Goal: Check status: Check status

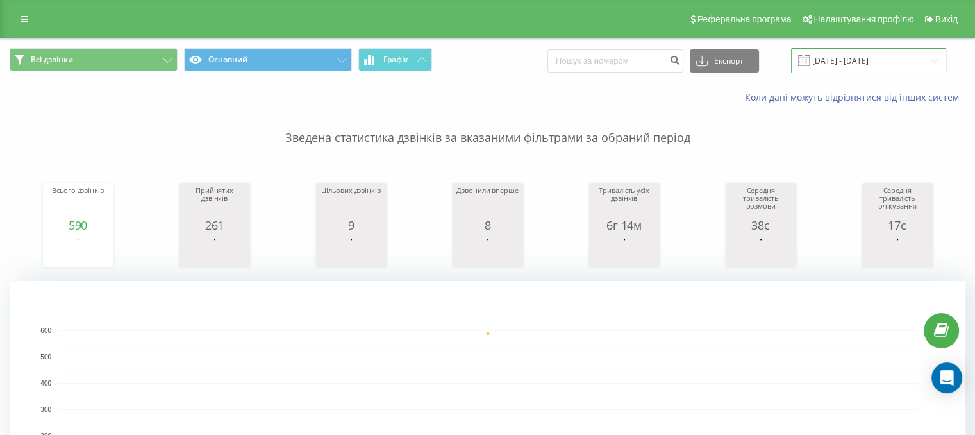
click at [854, 64] on input "[DATE] - [DATE]" at bounding box center [868, 60] width 155 height 25
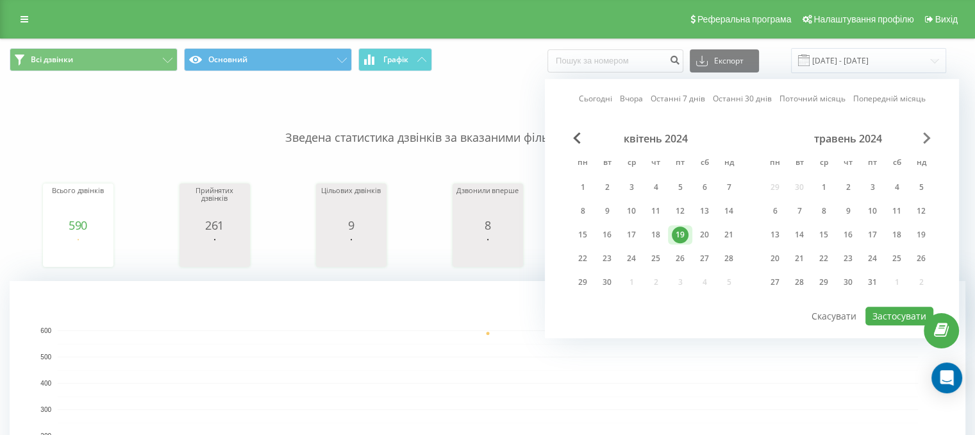
click at [926, 138] on span "Next Month" at bounding box center [927, 138] width 8 height 12
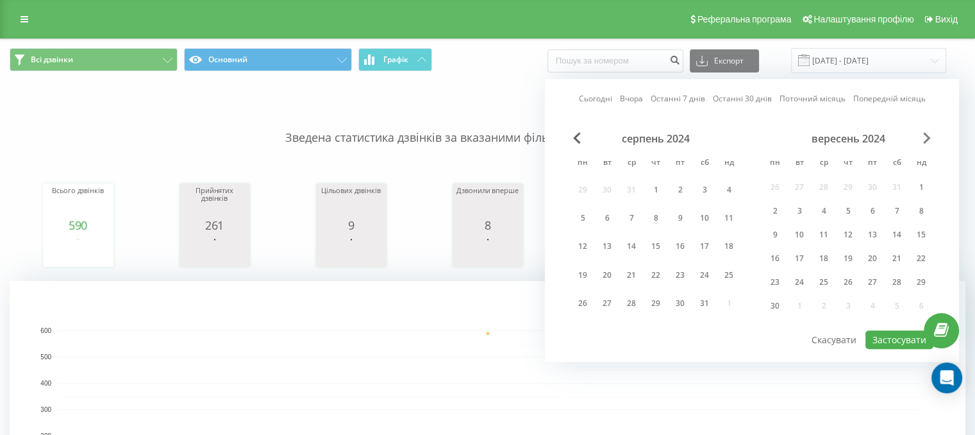
click at [926, 138] on span "Next Month" at bounding box center [927, 138] width 8 height 12
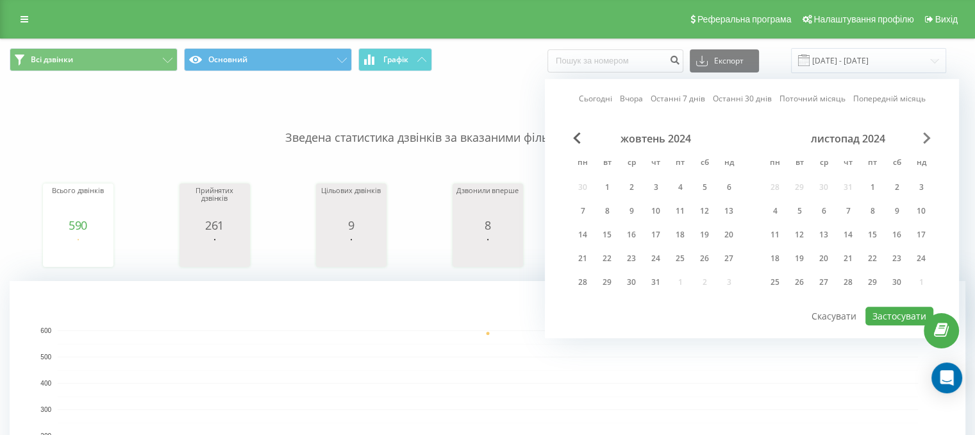
click at [926, 138] on span "Next Month" at bounding box center [927, 138] width 8 height 12
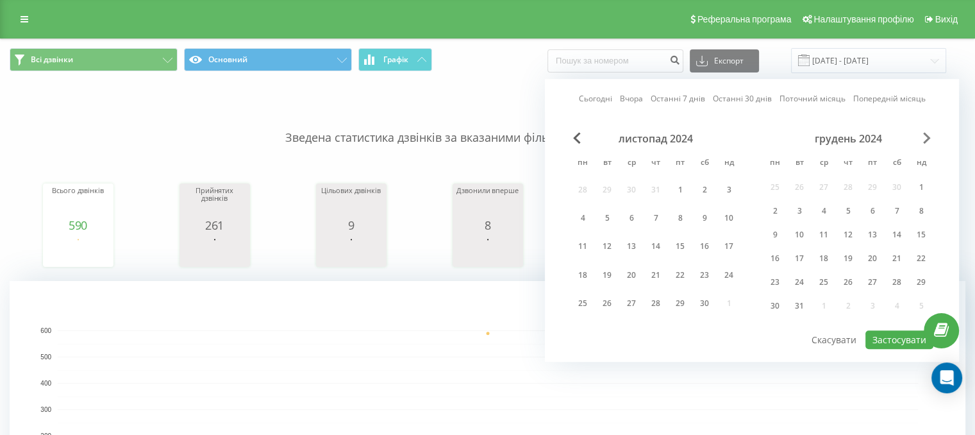
click at [926, 138] on span "Next Month" at bounding box center [927, 138] width 8 height 12
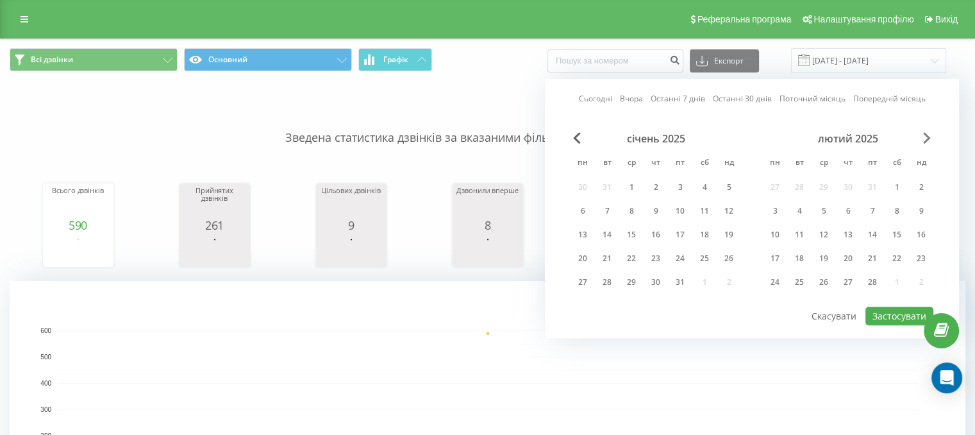
click at [926, 138] on span "Next Month" at bounding box center [927, 138] width 8 height 12
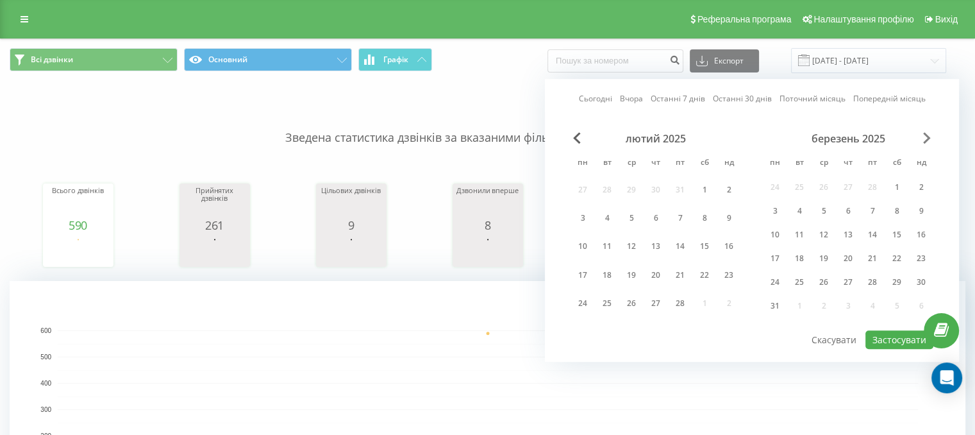
click at [926, 138] on span "Next Month" at bounding box center [927, 138] width 8 height 12
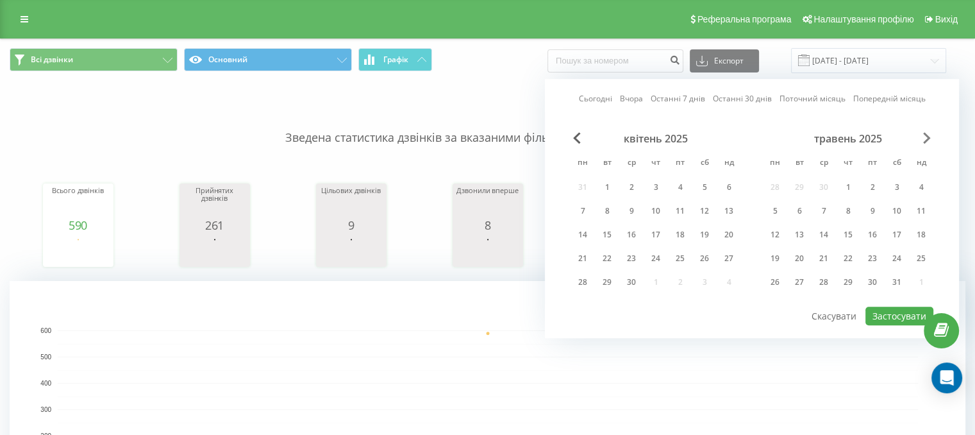
click at [926, 138] on span "Next Month" at bounding box center [927, 138] width 8 height 12
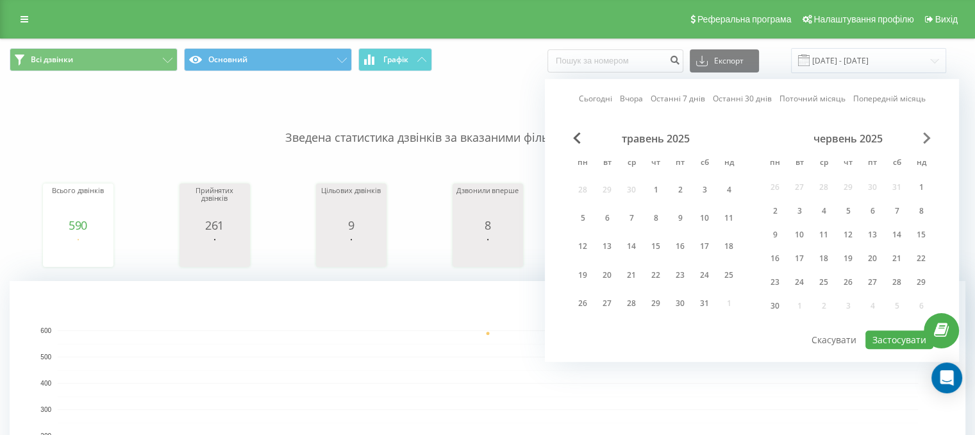
click at [926, 138] on span "Next Month" at bounding box center [927, 138] width 8 height 12
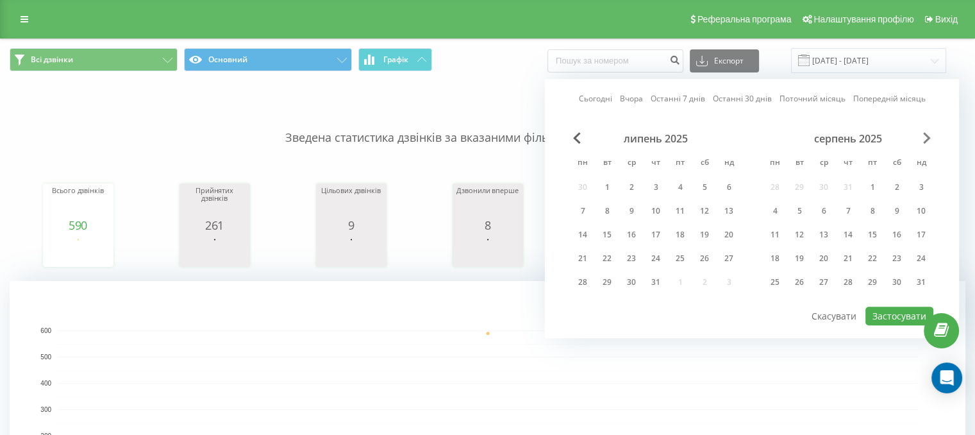
click at [926, 138] on span "Next Month" at bounding box center [927, 138] width 8 height 12
click at [604, 260] on div "19" at bounding box center [607, 258] width 17 height 17
click at [908, 306] on button "Застосувати" at bounding box center [899, 315] width 68 height 19
type input "[DATE] - [DATE]"
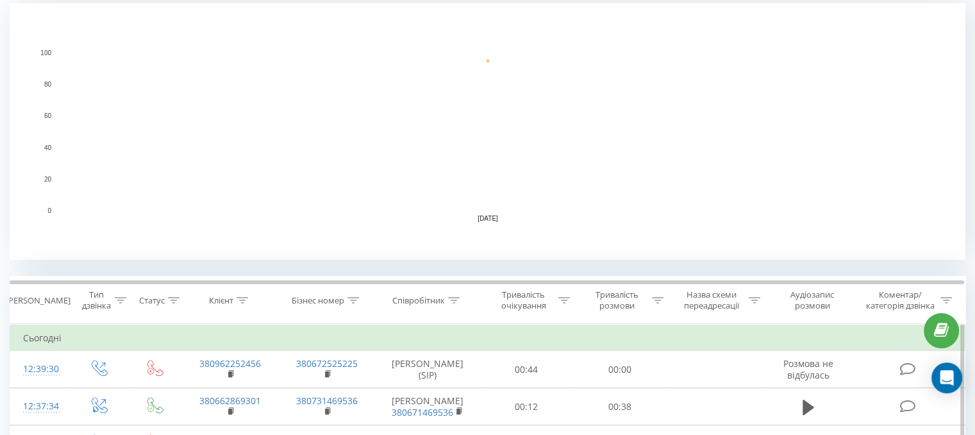
scroll to position [385, 0]
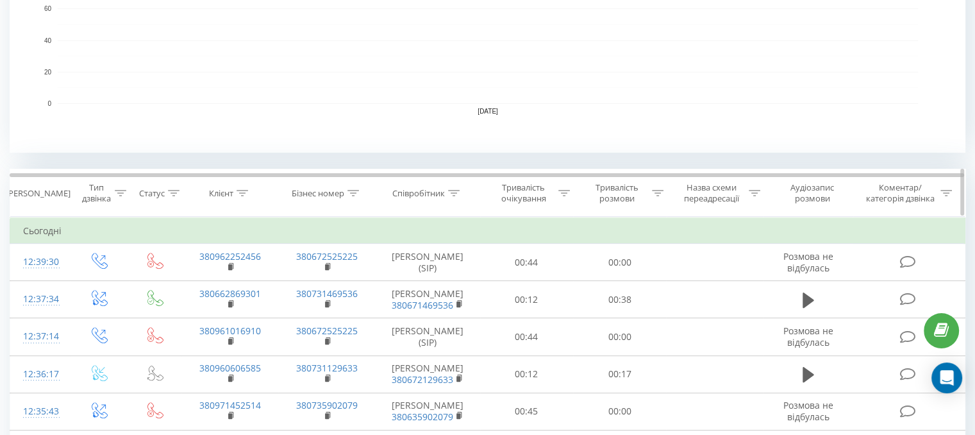
click at [458, 188] on div at bounding box center [454, 193] width 12 height 11
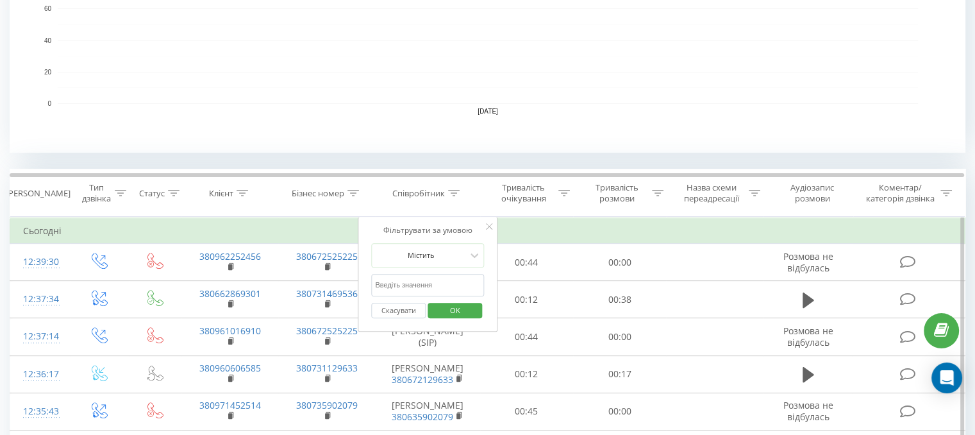
click at [431, 285] on input "text" at bounding box center [427, 285] width 113 height 22
type input "[PERSON_NAME]"
click at [476, 319] on div "Скасувати OK" at bounding box center [427, 310] width 113 height 29
click at [473, 310] on button "OK" at bounding box center [455, 311] width 54 height 16
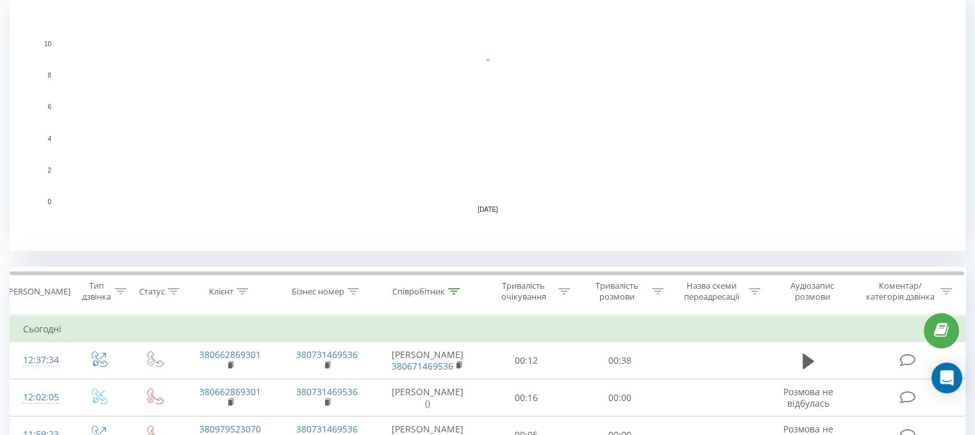
scroll to position [255, 0]
